Goal: Task Accomplishment & Management: Manage account settings

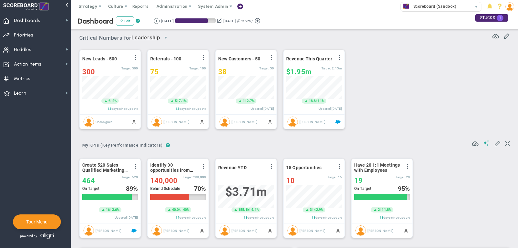
click at [410, 8] on span "Scoreboard (Sandbox)" at bounding box center [433, 6] width 46 height 8
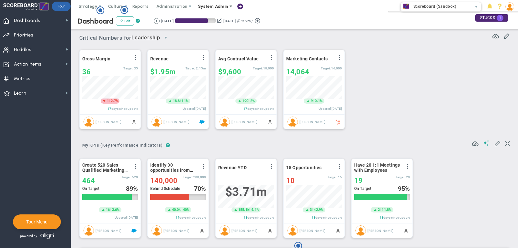
click at [201, 9] on span "System Admin" at bounding box center [213, 6] width 41 height 13
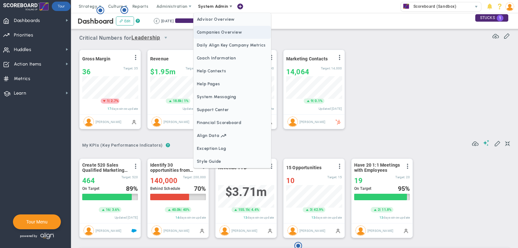
click at [222, 29] on span "Companies Overview" at bounding box center [231, 32] width 77 height 13
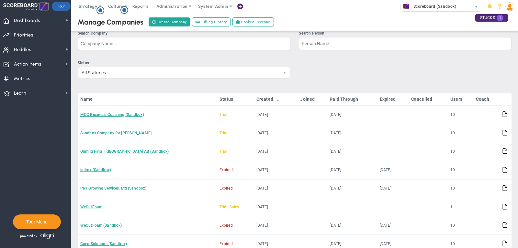
scroll to position [10, 0]
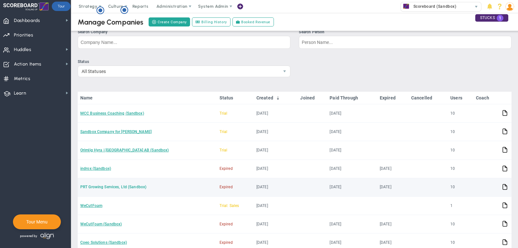
click at [132, 186] on link "PRT Growing Services, Ltd (Sandbox)" at bounding box center [113, 187] width 66 height 5
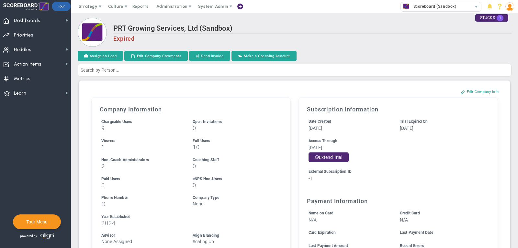
scroll to position [204, 0]
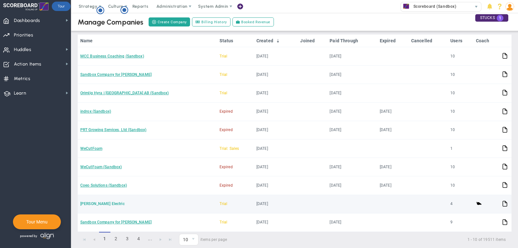
click at [94, 202] on link "[PERSON_NAME] Electric" at bounding box center [102, 204] width 44 height 5
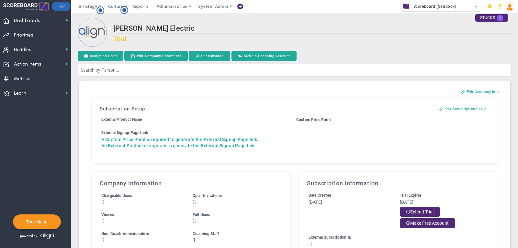
click at [159, 139] on link "A Custom Price Point is required to generate the External Signup Page link. An …" at bounding box center [179, 142] width 157 height 11
